Goal: Task Accomplishment & Management: Manage account settings

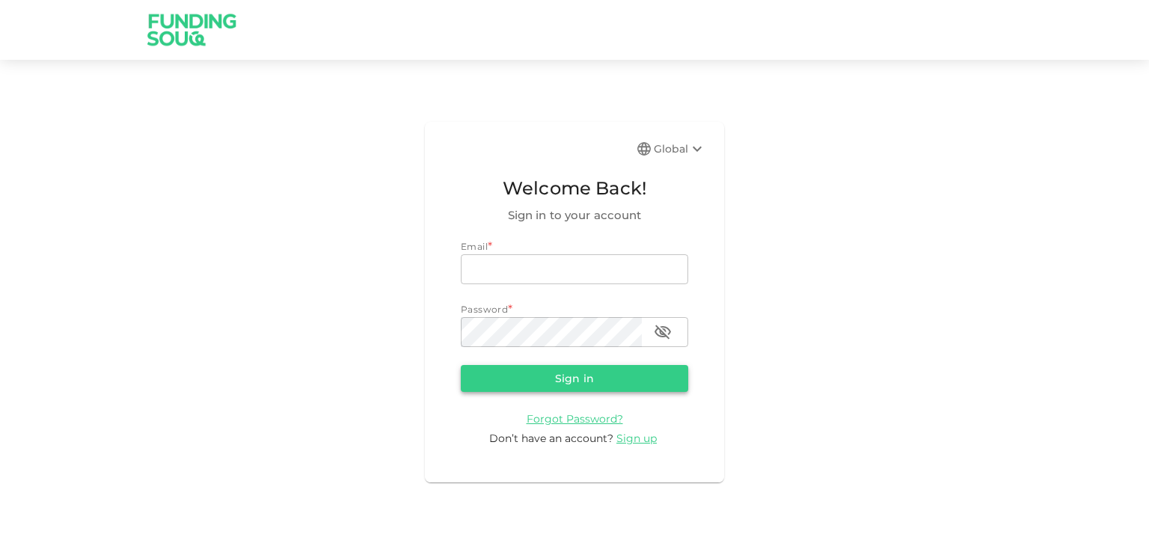
type input "[EMAIL_ADDRESS][DOMAIN_NAME]"
click at [583, 381] on button "Sign in" at bounding box center [574, 378] width 227 height 27
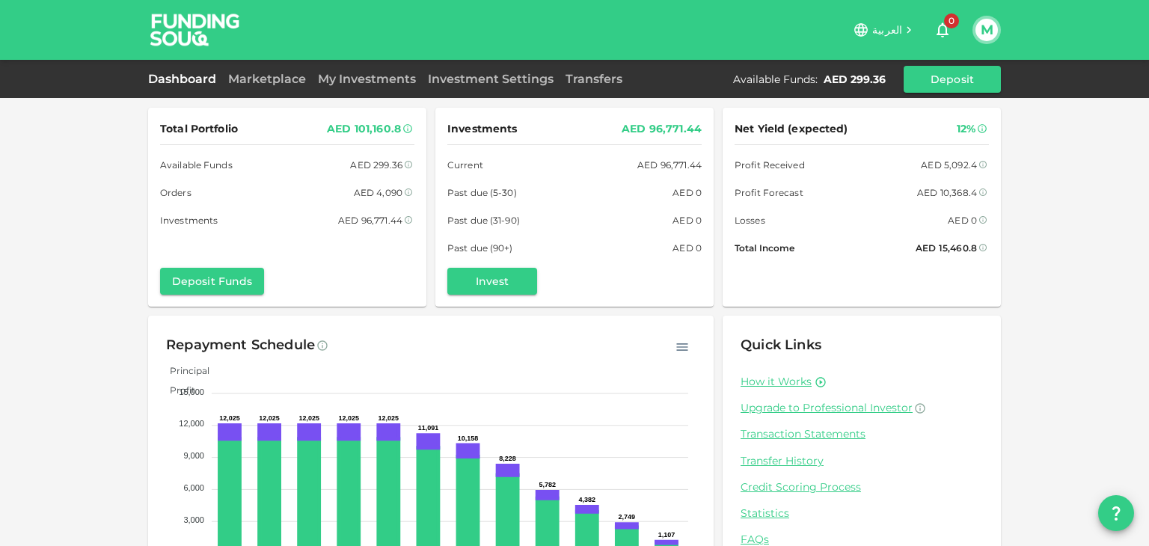
scroll to position [73, 0]
